Goal: Find specific page/section: Find specific page/section

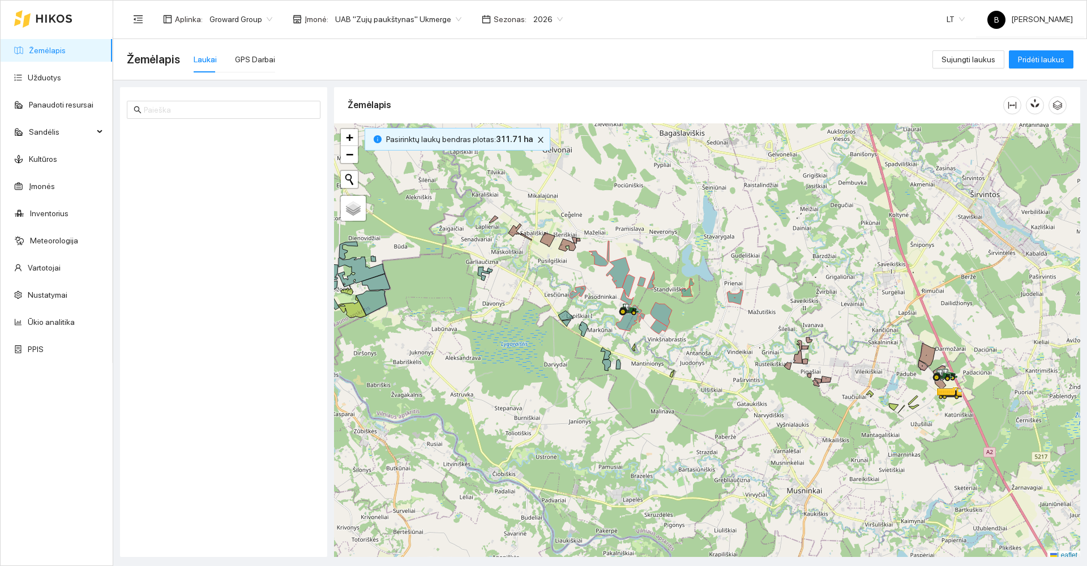
scroll to position [3, 0]
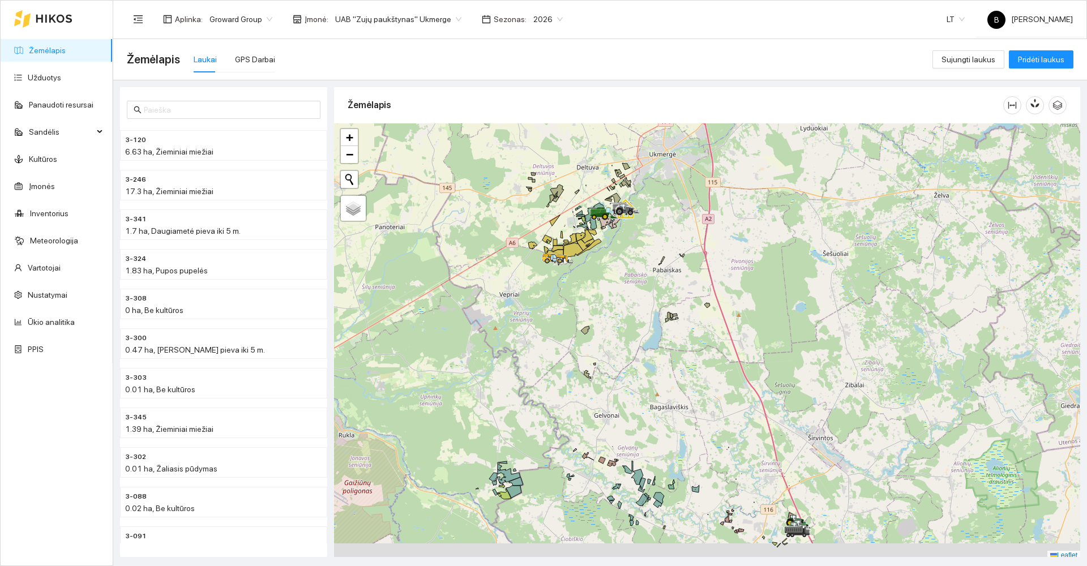
scroll to position [3, 0]
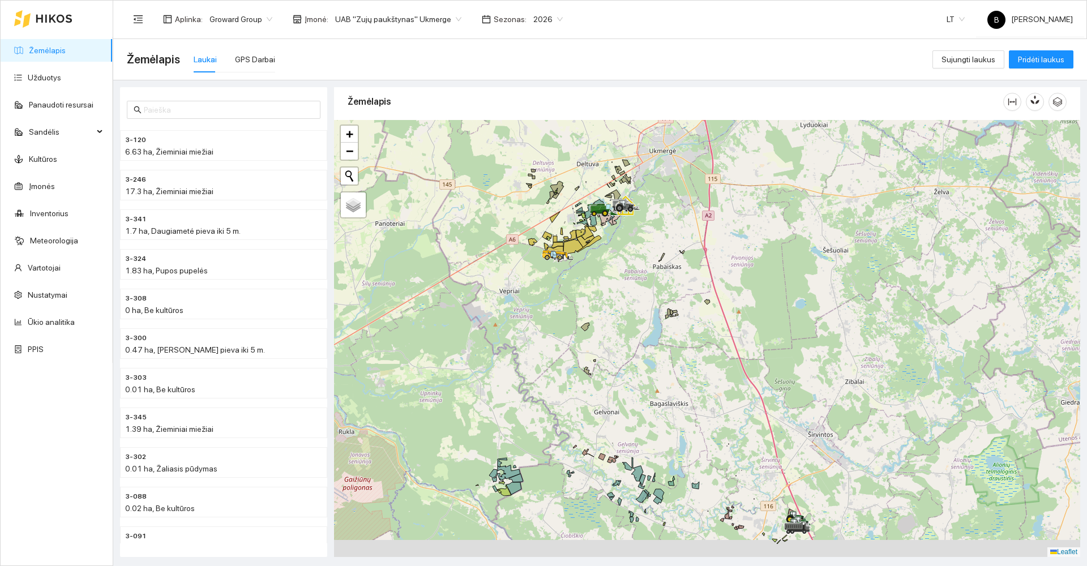
drag, startPoint x: 759, startPoint y: 467, endPoint x: 678, endPoint y: 353, distance: 139.7
click at [685, 360] on div at bounding box center [707, 338] width 746 height 437
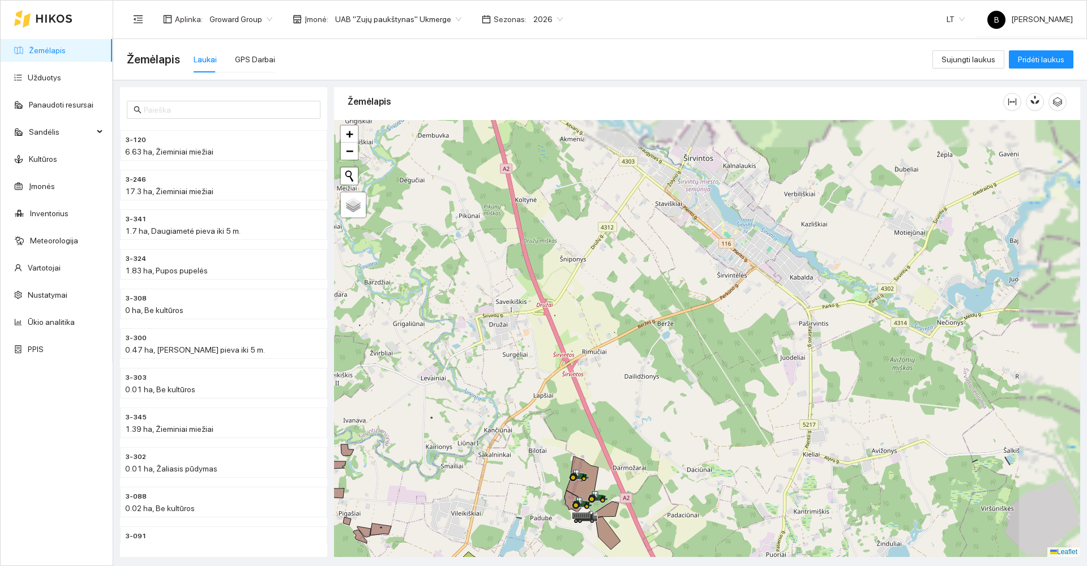
drag, startPoint x: 699, startPoint y: 432, endPoint x: 695, endPoint y: 354, distance: 78.2
click at [695, 354] on div at bounding box center [707, 338] width 746 height 437
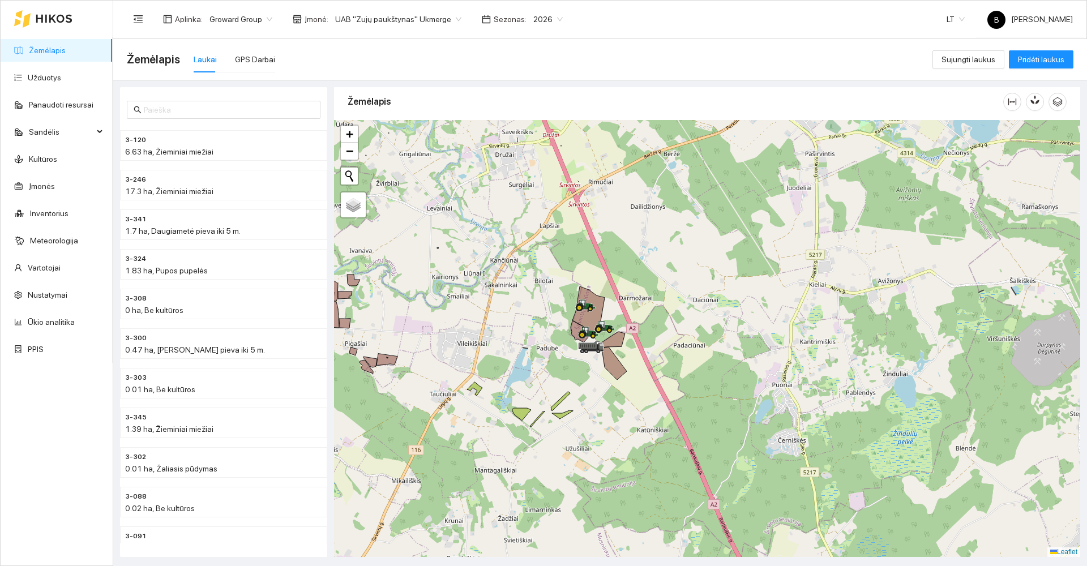
drag, startPoint x: 687, startPoint y: 341, endPoint x: 693, endPoint y: 235, distance: 106.6
click at [694, 236] on div at bounding box center [707, 338] width 746 height 437
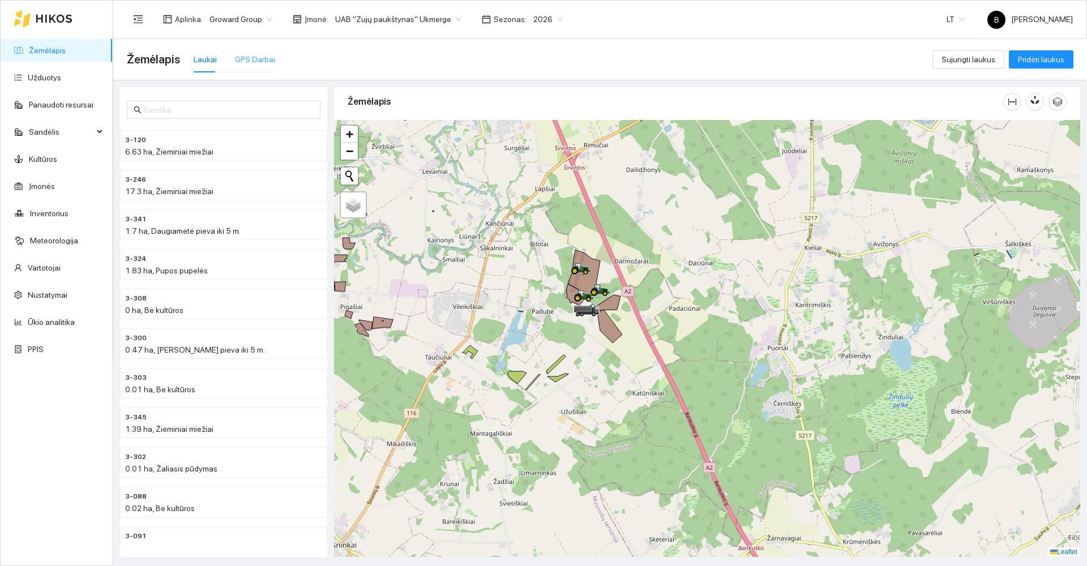
click at [247, 50] on div "GPS Darbai" at bounding box center [255, 59] width 40 height 26
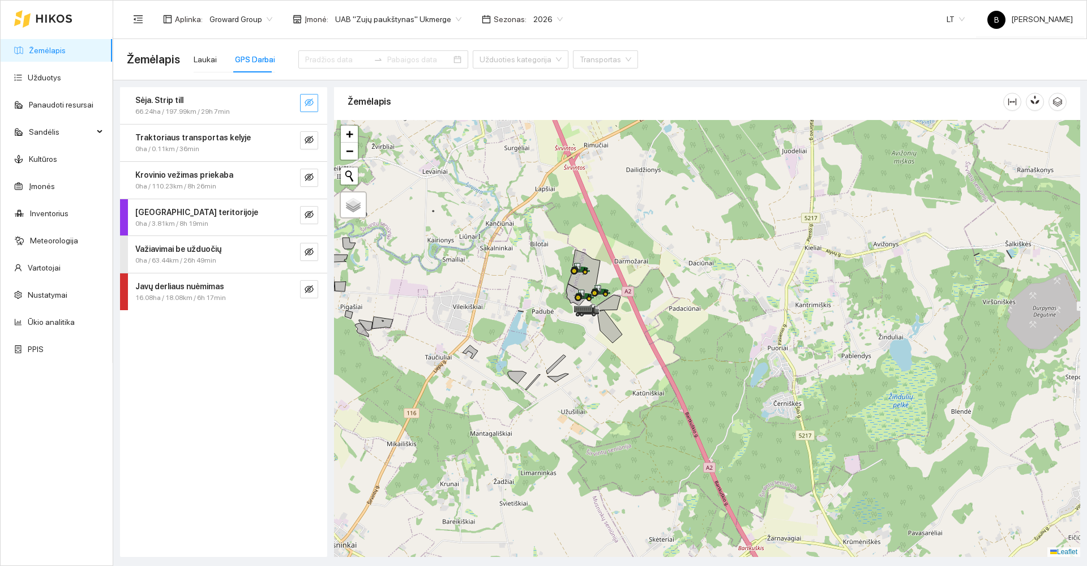
click at [303, 105] on button "button" at bounding box center [309, 103] width 18 height 18
